Goal: Task Accomplishment & Management: Complete application form

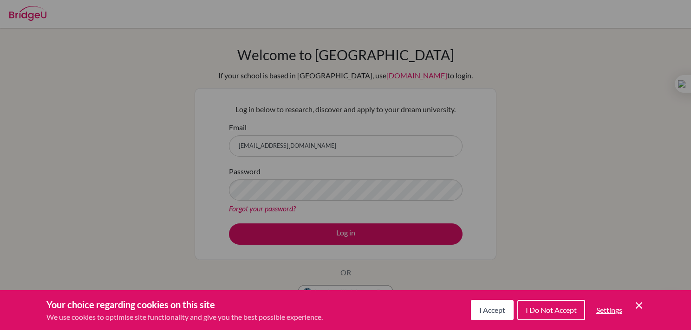
click at [496, 311] on span "I Accept" at bounding box center [492, 310] width 26 height 9
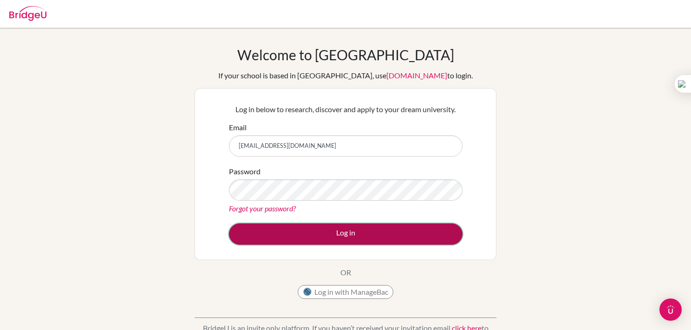
click at [343, 233] on button "Log in" at bounding box center [345, 234] width 233 height 21
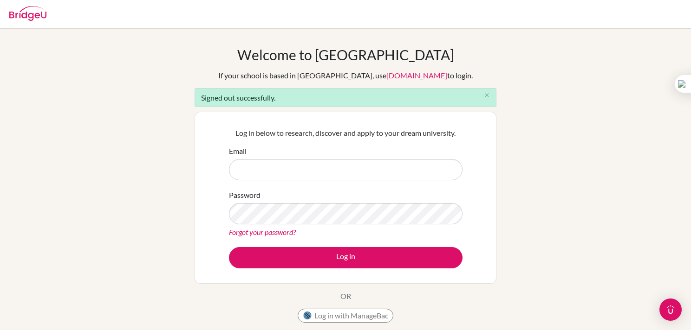
type input "[EMAIL_ADDRESS][DOMAIN_NAME]"
click at [537, 156] on div "Welcome to [GEOGRAPHIC_DATA] If your school is based in [GEOGRAPHIC_DATA], use …" at bounding box center [345, 209] width 691 height 327
